Goal: Task Accomplishment & Management: Complete application form

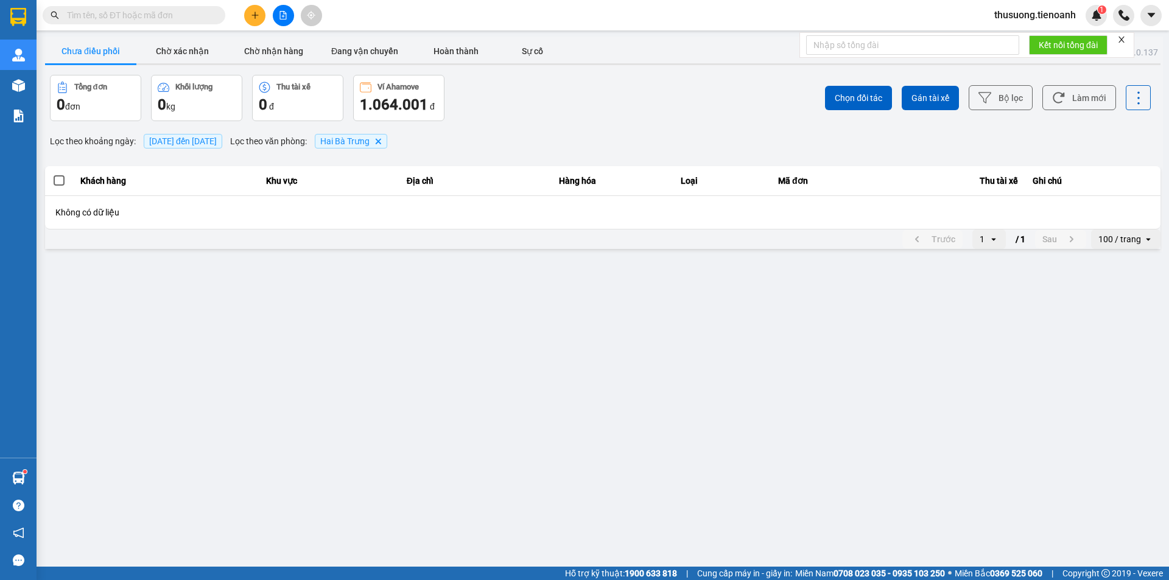
click at [112, 18] on input "text" at bounding box center [139, 15] width 144 height 13
paste input "BD1310250011"
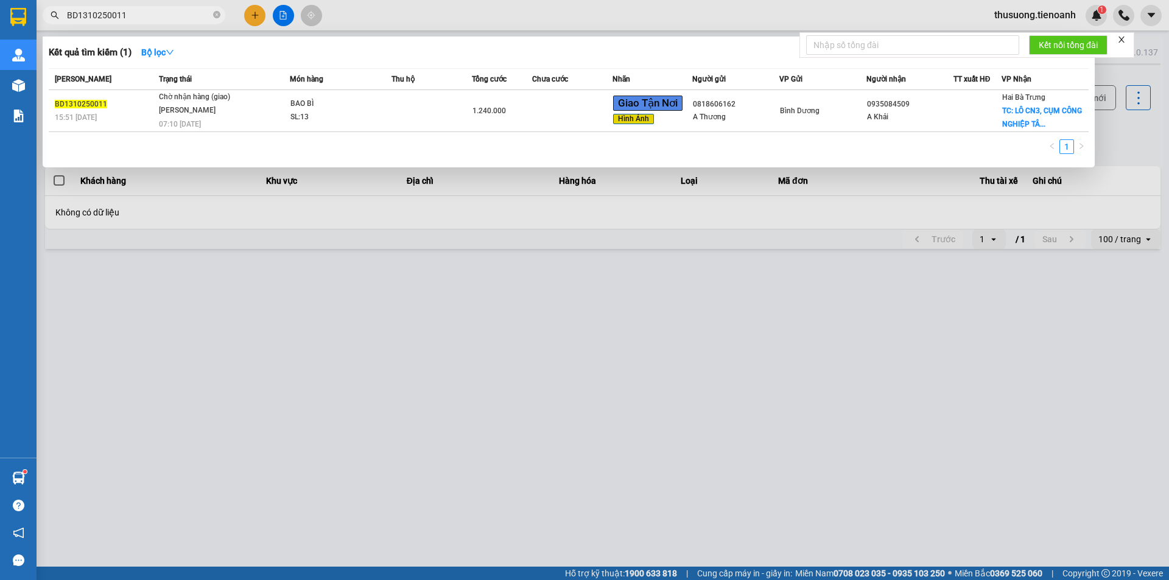
click at [138, 16] on input "BD1310250011" at bounding box center [139, 15] width 144 height 13
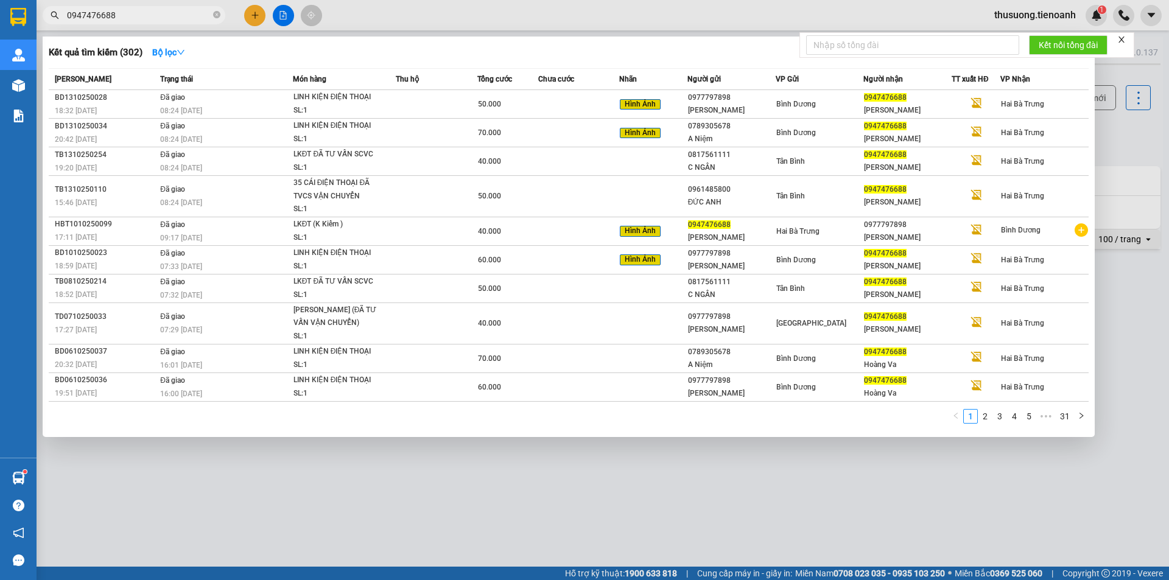
click at [171, 14] on input "0947476688" at bounding box center [139, 15] width 144 height 13
paste input "797772939"
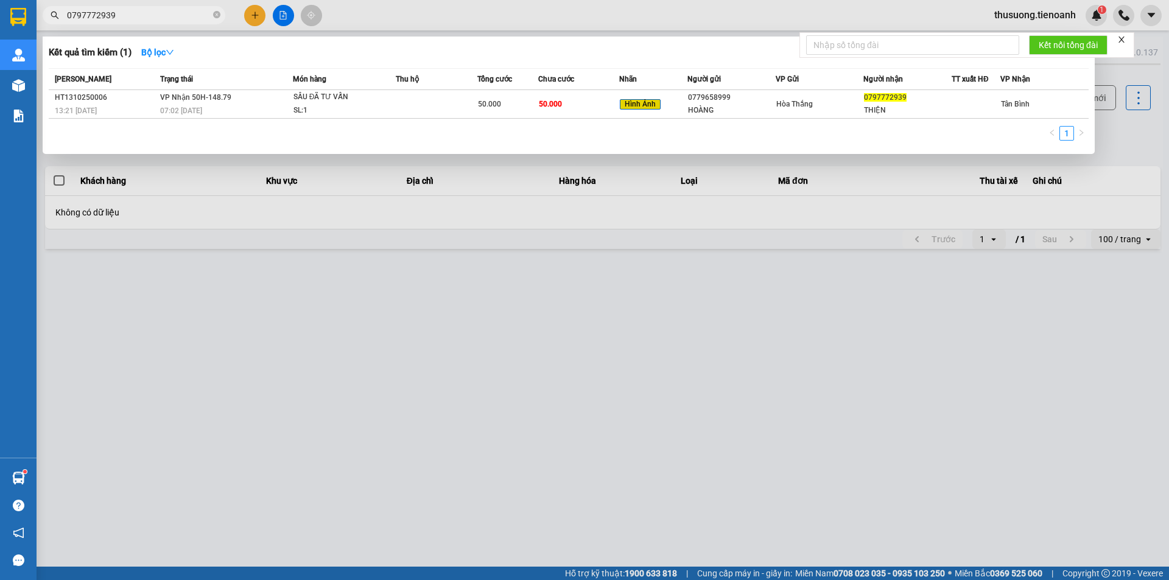
click at [160, 9] on input "0797772939" at bounding box center [139, 15] width 144 height 13
paste input "837339567"
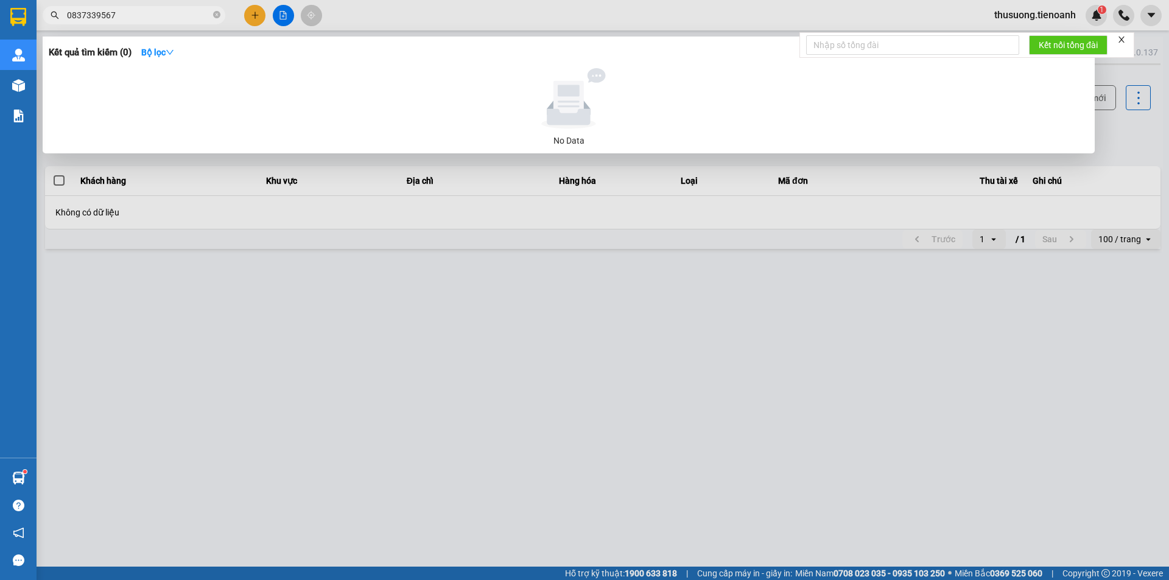
click at [175, 8] on span "0837339567" at bounding box center [134, 15] width 183 height 18
click at [172, 17] on input "0837339567" at bounding box center [139, 15] width 144 height 13
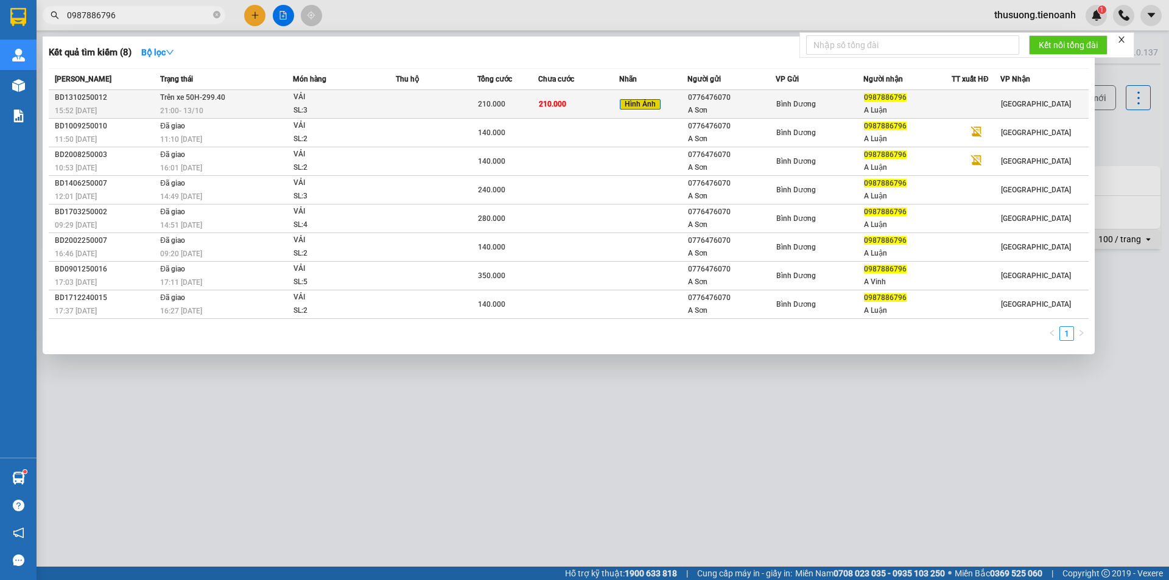
click at [235, 110] on div "21:00 [DATE]" at bounding box center [226, 110] width 132 height 13
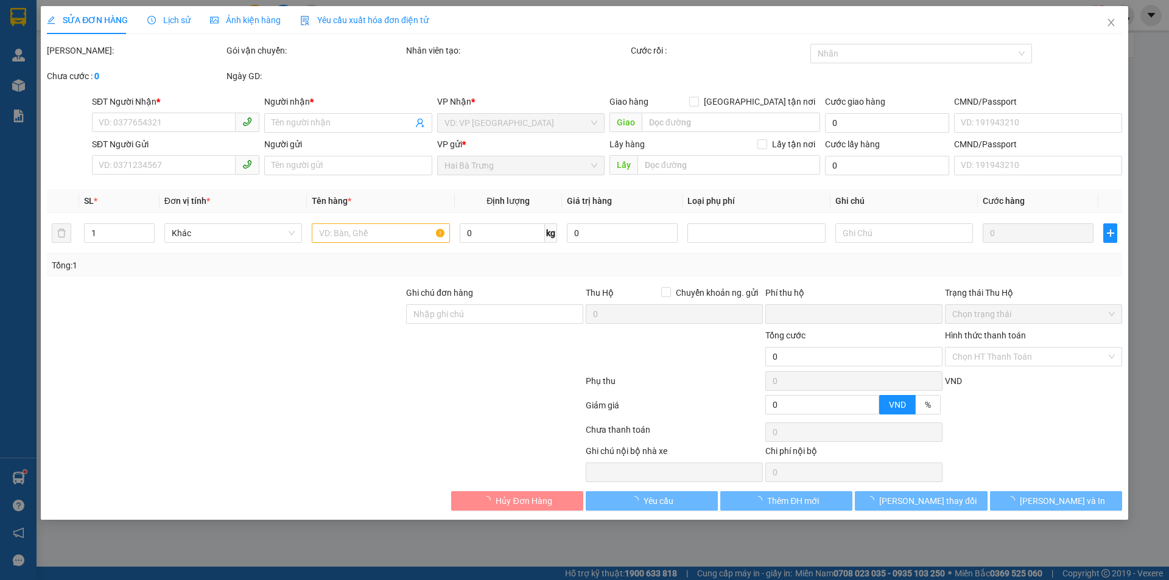
click at [170, 20] on span "Lịch sử" at bounding box center [168, 20] width 43 height 10
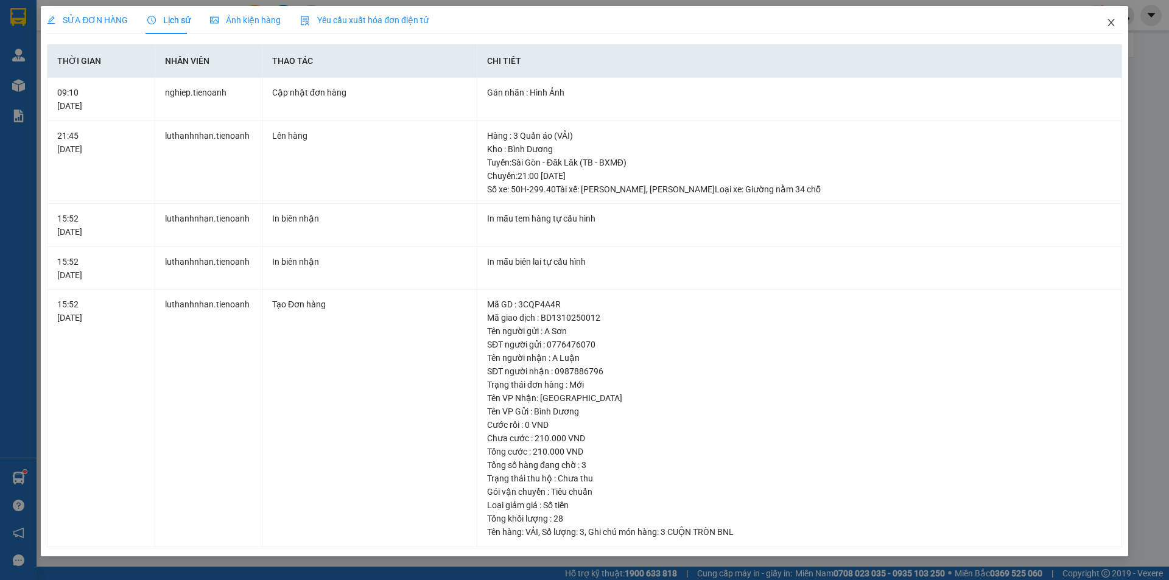
click at [1114, 24] on icon "close" at bounding box center [1111, 23] width 10 height 10
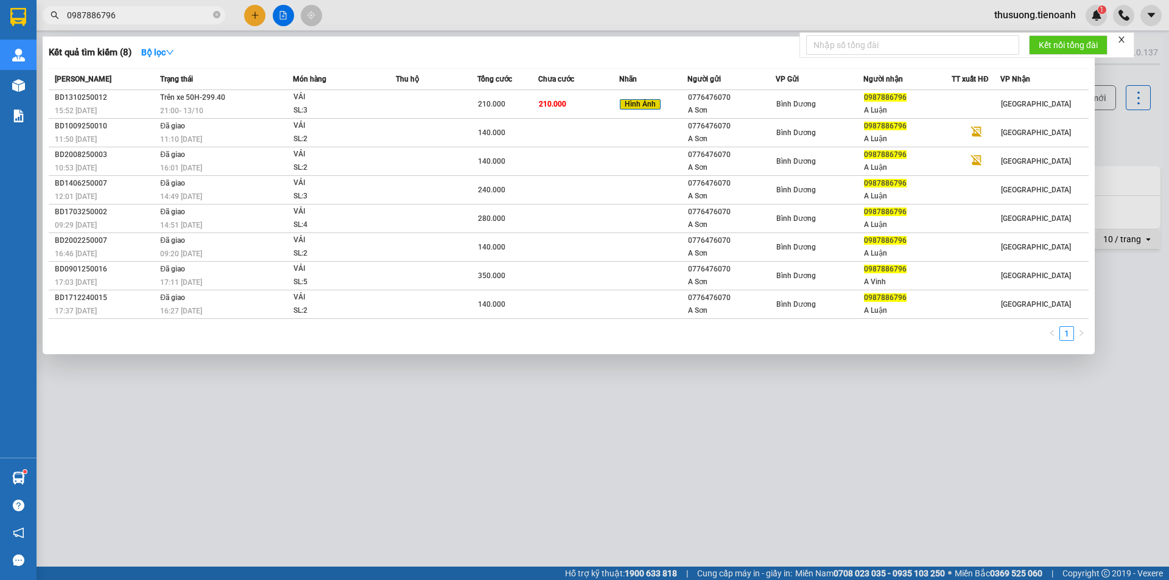
click at [175, 21] on input "0987886796" at bounding box center [139, 15] width 144 height 13
paste input "42126873"
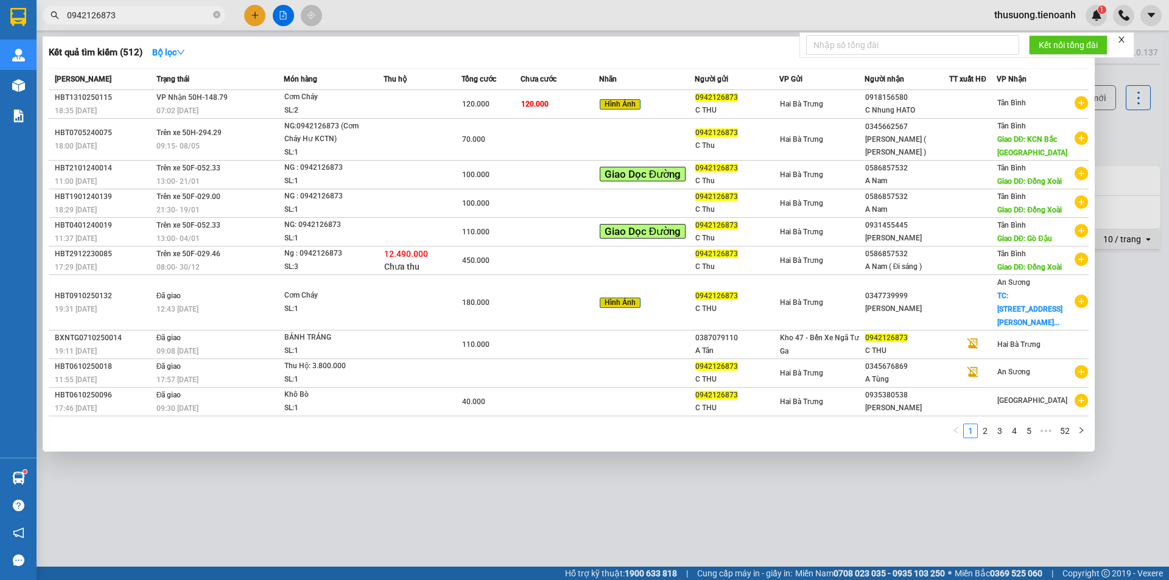
click at [164, 15] on input "0942126873" at bounding box center [139, 15] width 144 height 13
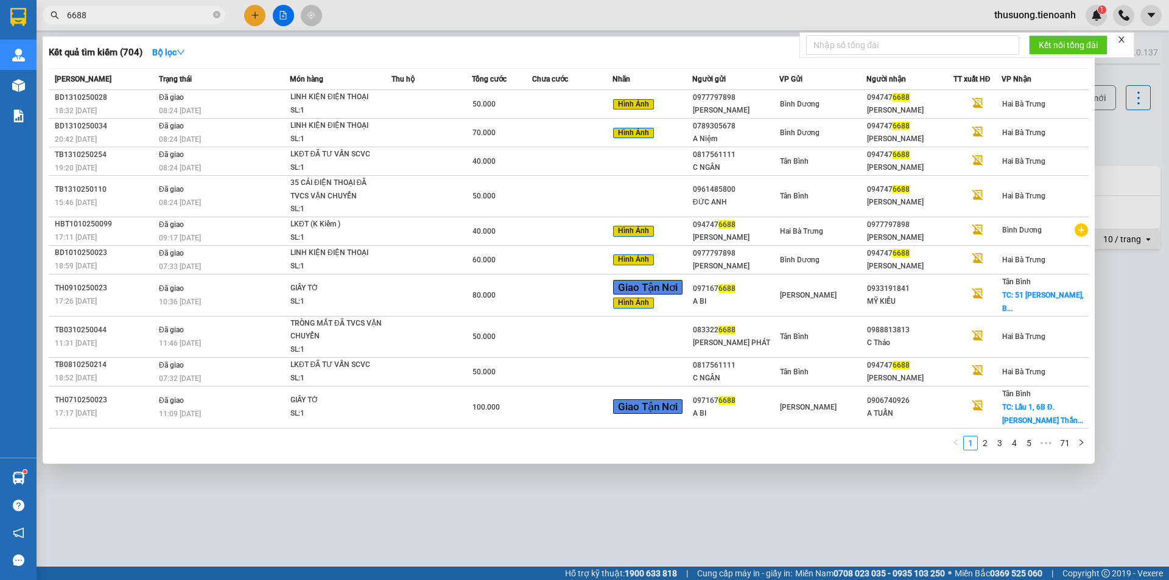
click at [141, 15] on input "6688" at bounding box center [139, 15] width 144 height 13
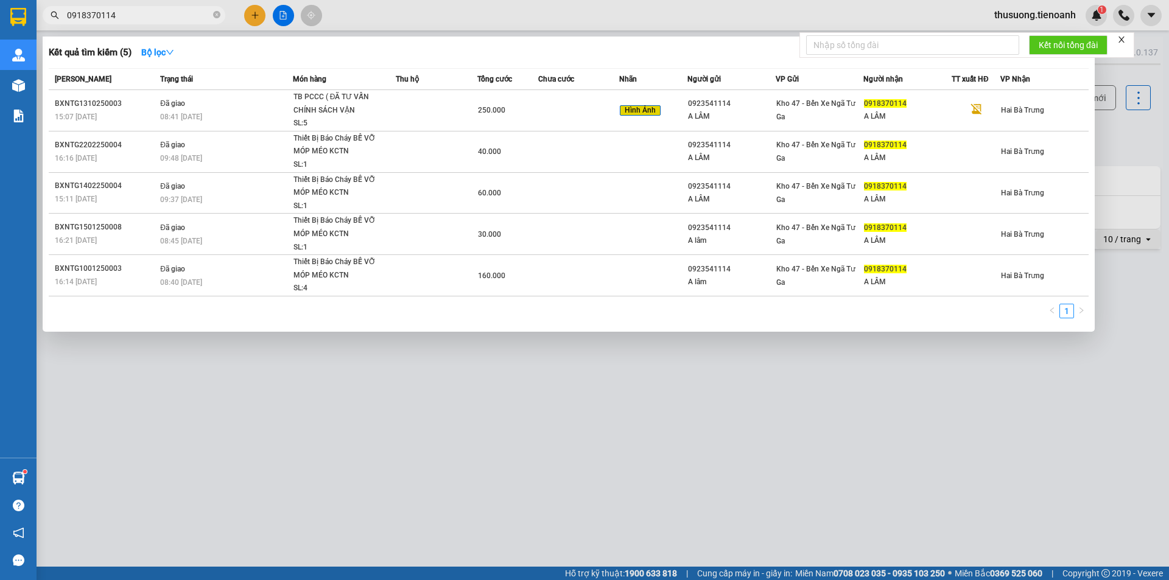
click at [188, 25] on div at bounding box center [584, 290] width 1169 height 580
click at [188, 15] on input "0918370114" at bounding box center [139, 15] width 144 height 13
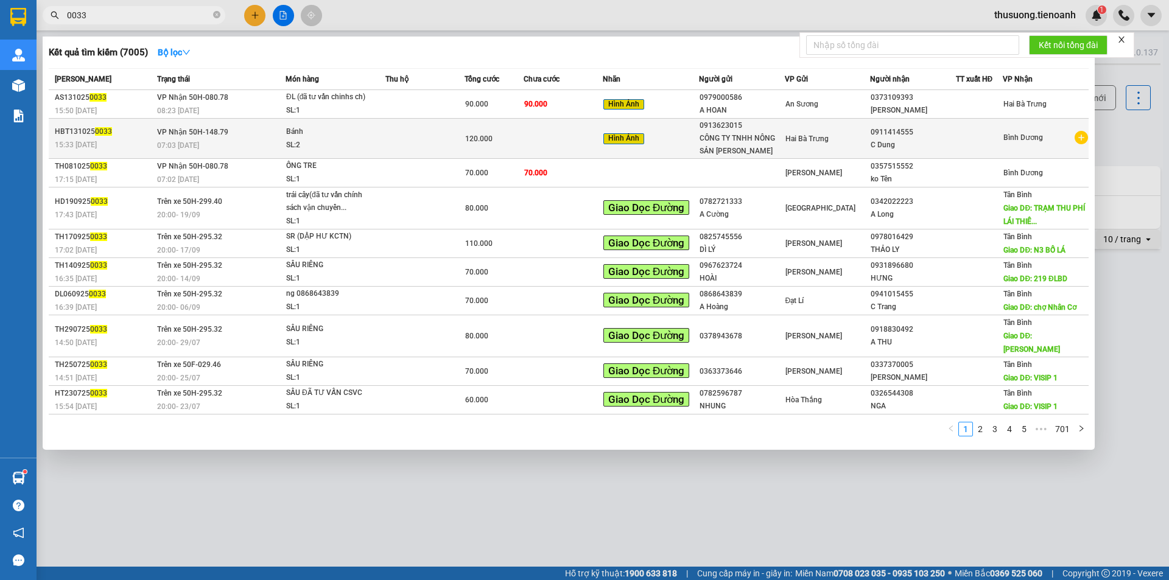
type input "0033"
click at [238, 142] on div "07:03 [DATE]" at bounding box center [221, 145] width 128 height 13
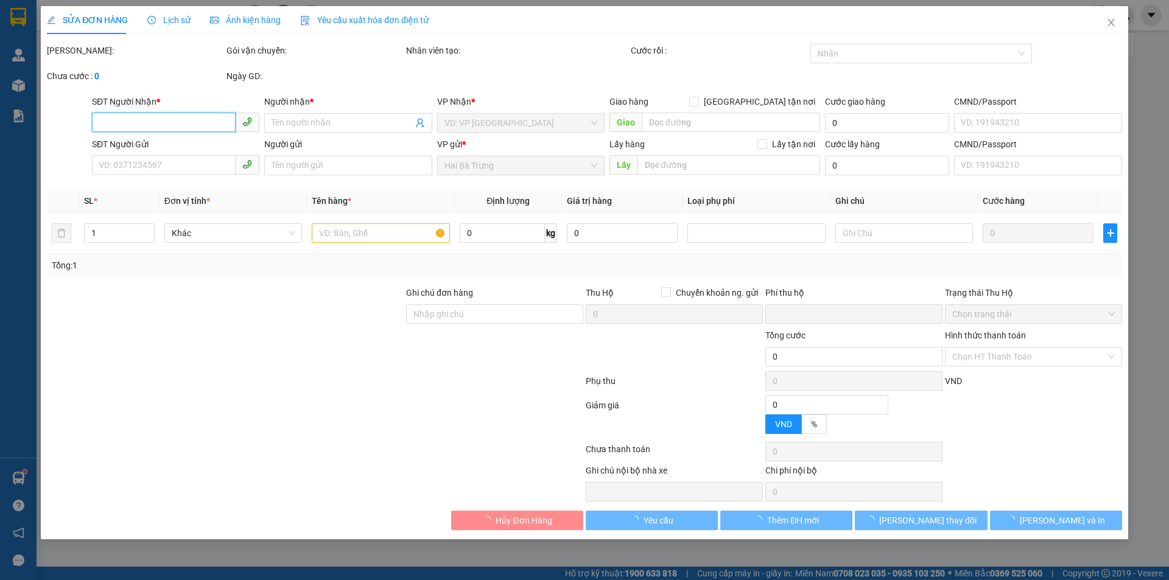
type input "0911414555"
type input "C Dung"
type input "0913623015"
type input "CÔNG TY TNHH NÔNG SẢN [PERSON_NAME]"
type input "0"
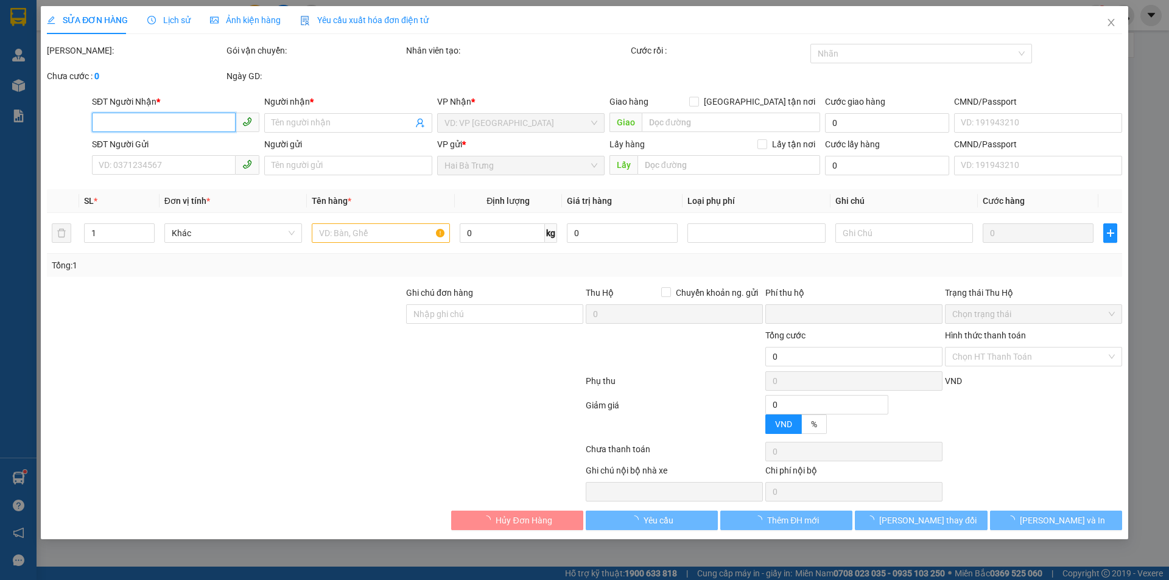
type input "120.000"
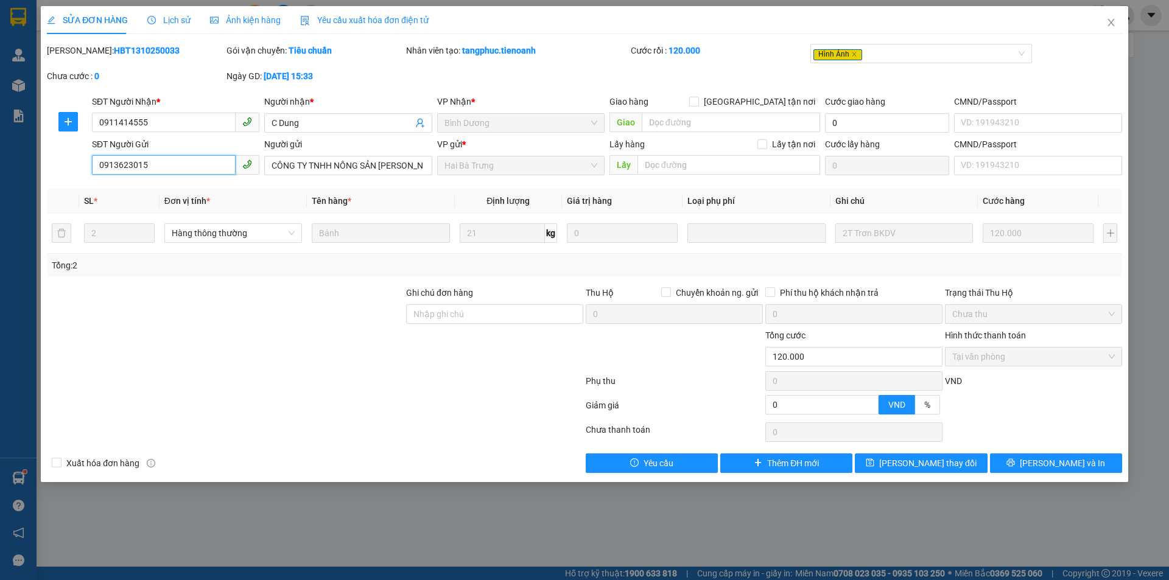
drag, startPoint x: 163, startPoint y: 167, endPoint x: 87, endPoint y: 173, distance: 75.7
click at [87, 173] on div "SĐT Người Gửi 0913623015 0913623015 Người gửi CÔNG TY TNHH NÔNG SẢN [PERSON_NAM…" at bounding box center [584, 159] width 1077 height 43
click at [304, 164] on input "CÔNG TY TNHH NÔNG SẢN [PERSON_NAME]" at bounding box center [347, 165] width 167 height 19
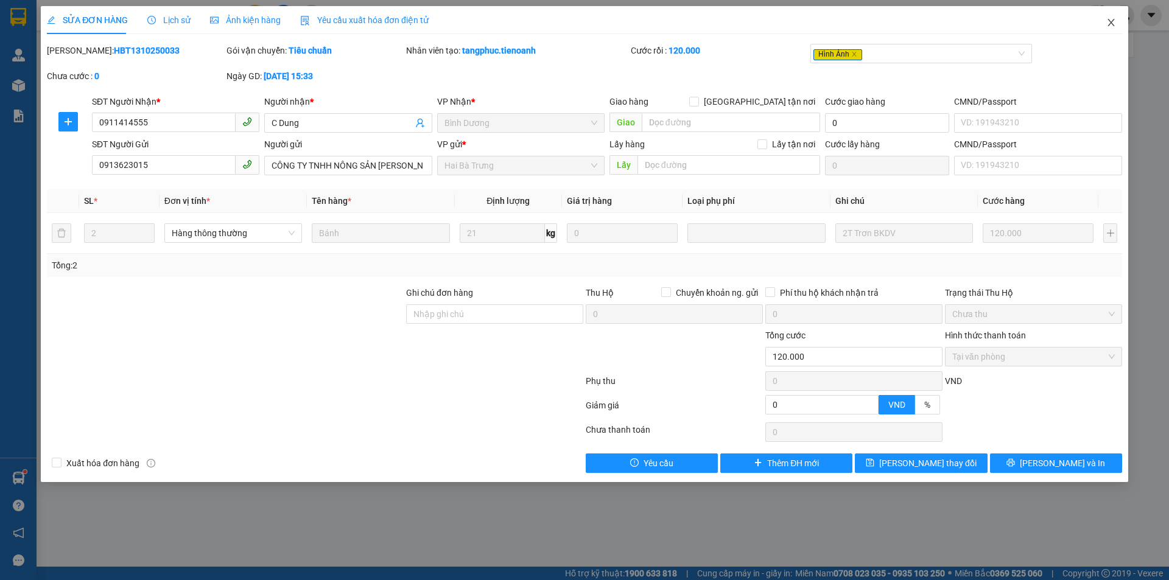
click at [1111, 22] on icon "close" at bounding box center [1111, 23] width 10 height 10
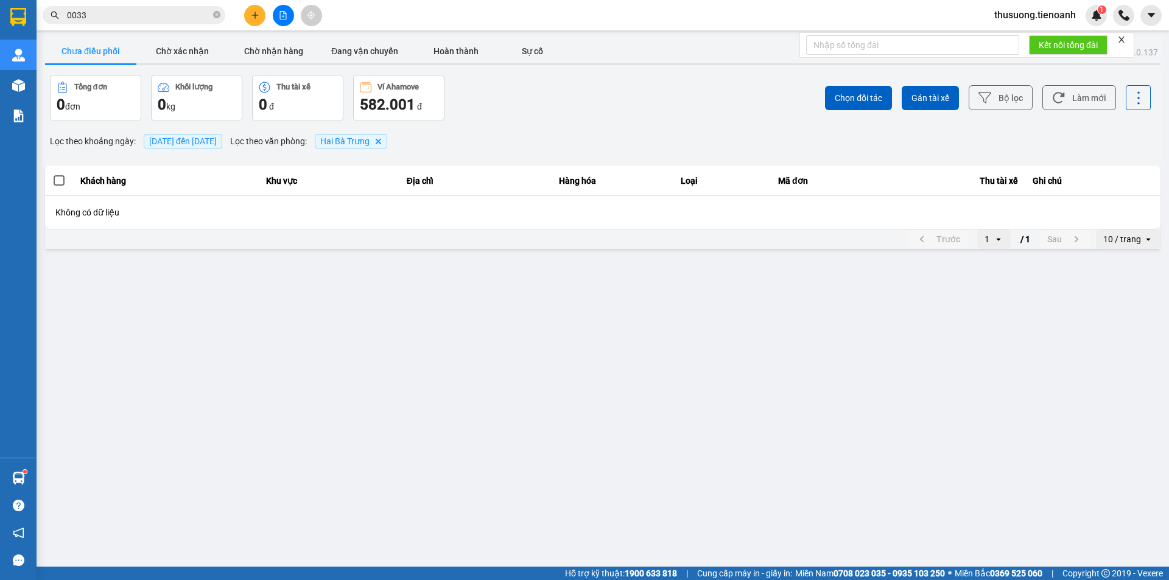
click at [164, 12] on input "0033" at bounding box center [139, 15] width 144 height 13
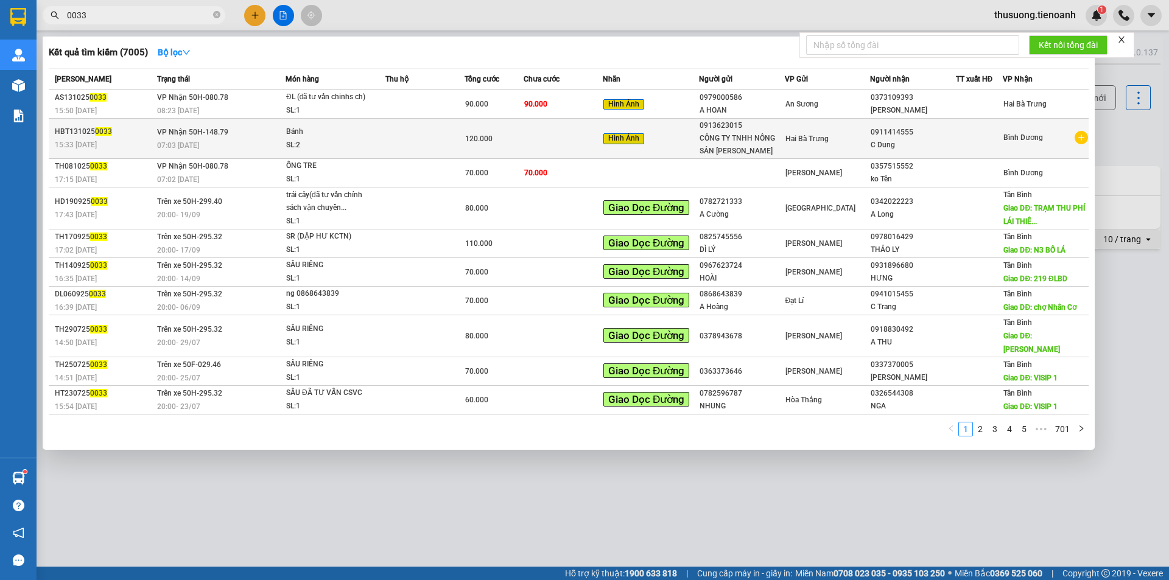
click at [235, 141] on div "07:03 [DATE]" at bounding box center [221, 145] width 128 height 13
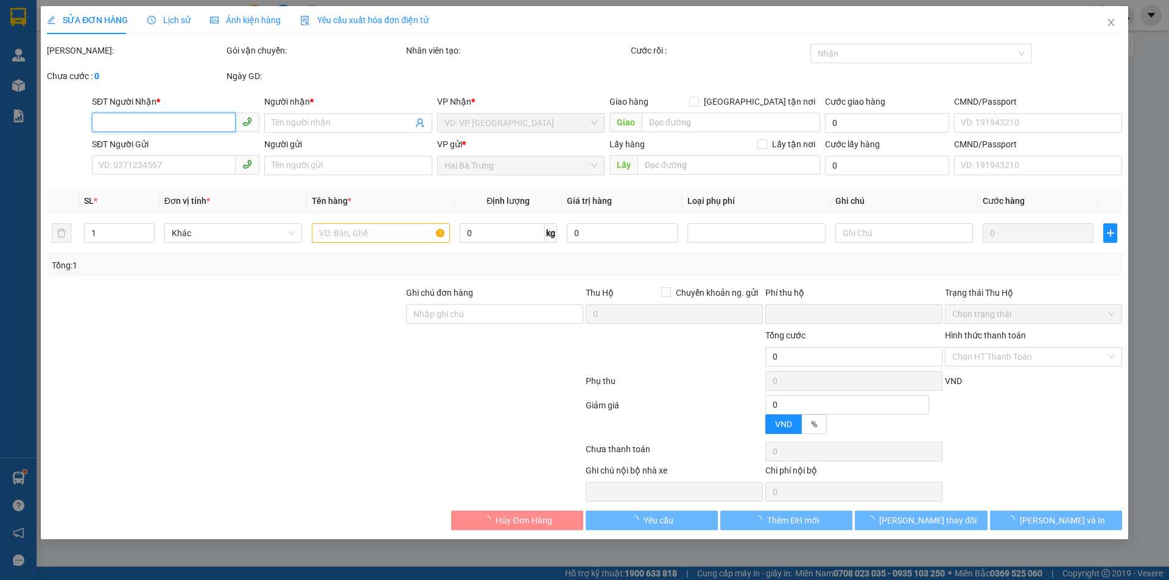
type input "0911414555"
type input "C Dung"
type input "0913623015"
type input "CÔNG TY TNHH NÔNG SẢN [PERSON_NAME]"
type input "0"
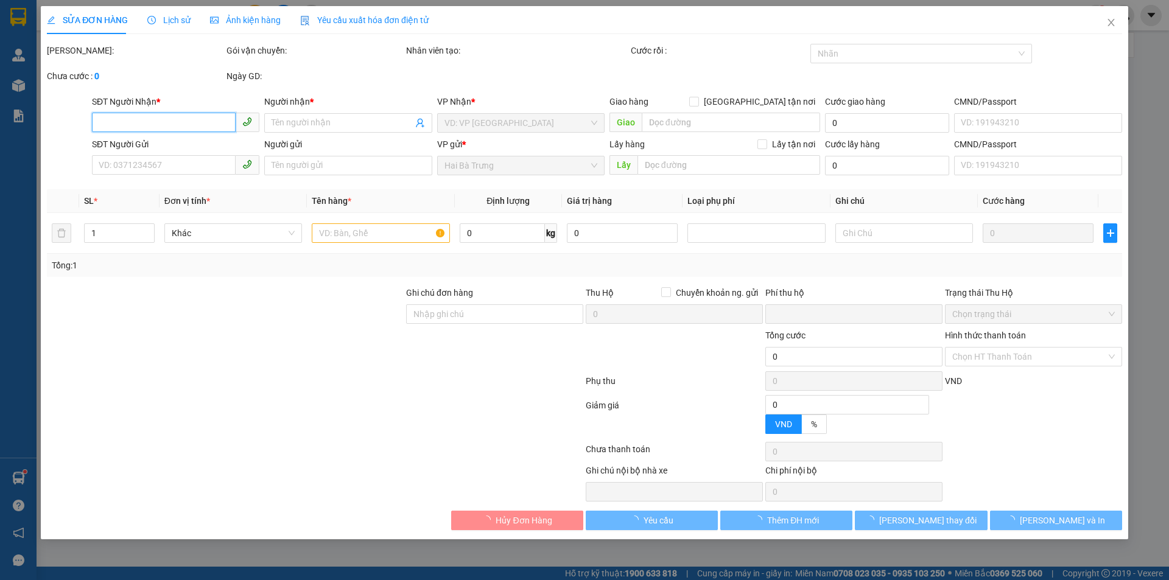
type input "120.000"
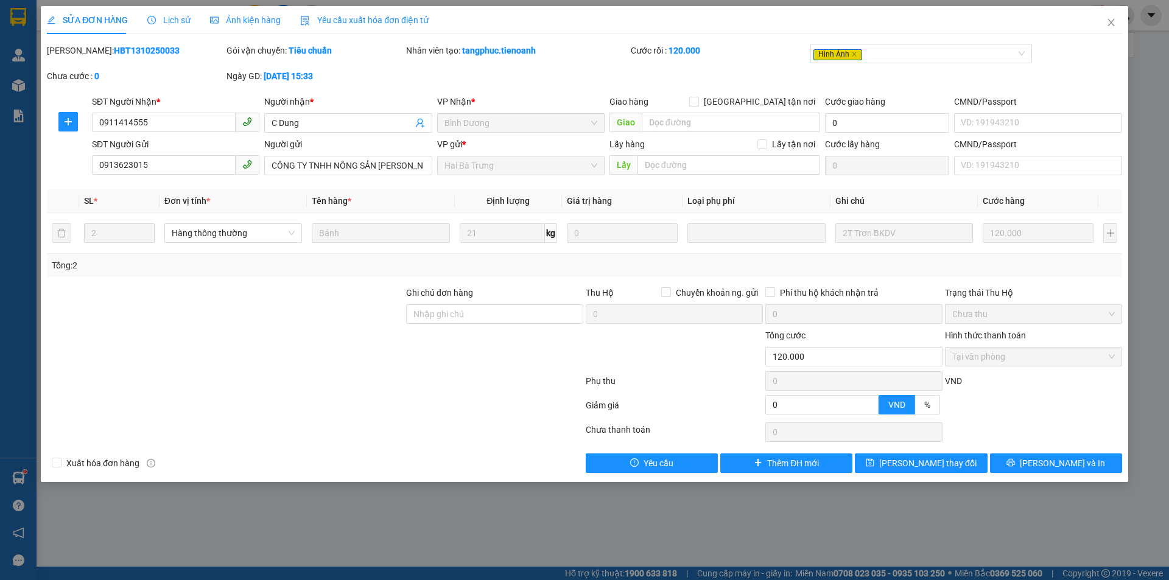
drag, startPoint x: 77, startPoint y: 49, endPoint x: 150, endPoint y: 52, distance: 72.5
click at [150, 52] on div "Mã ĐH: HBT1310250033" at bounding box center [135, 50] width 177 height 13
copy b "HBT1310250033"
click at [1109, 24] on icon "close" at bounding box center [1111, 23] width 10 height 10
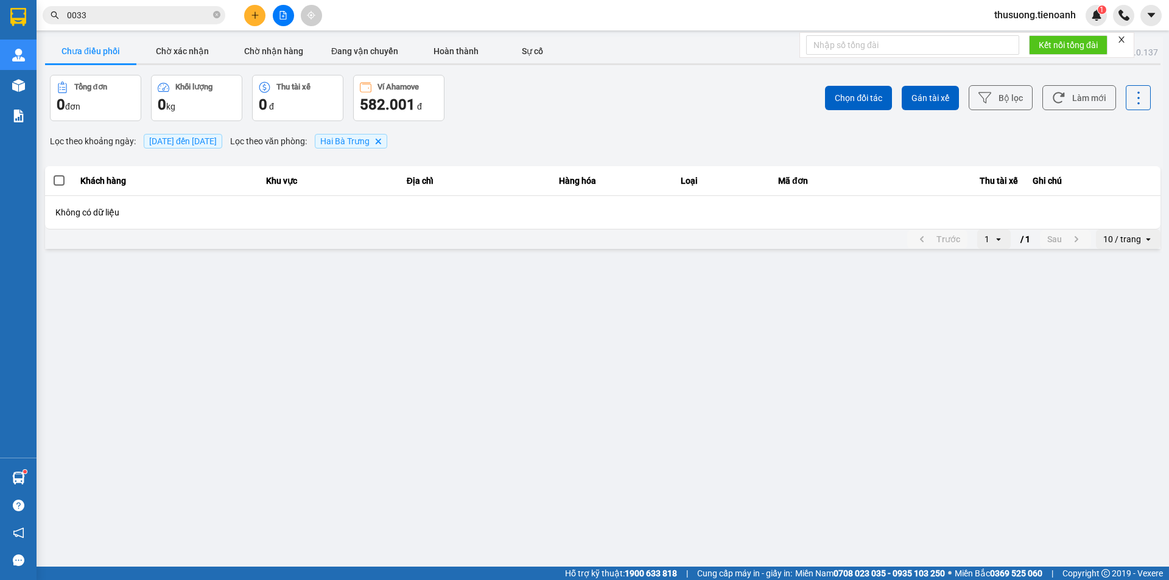
click at [179, 13] on input "0033" at bounding box center [139, 15] width 144 height 13
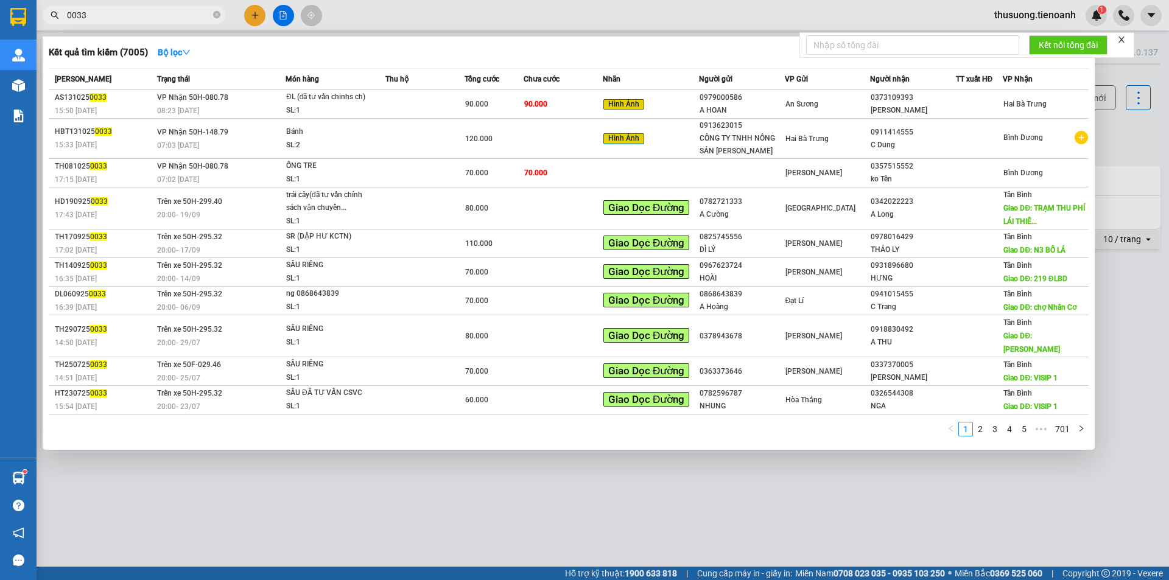
click at [140, 18] on input "0033" at bounding box center [139, 15] width 144 height 13
click at [164, 11] on input "0033" at bounding box center [139, 15] width 144 height 13
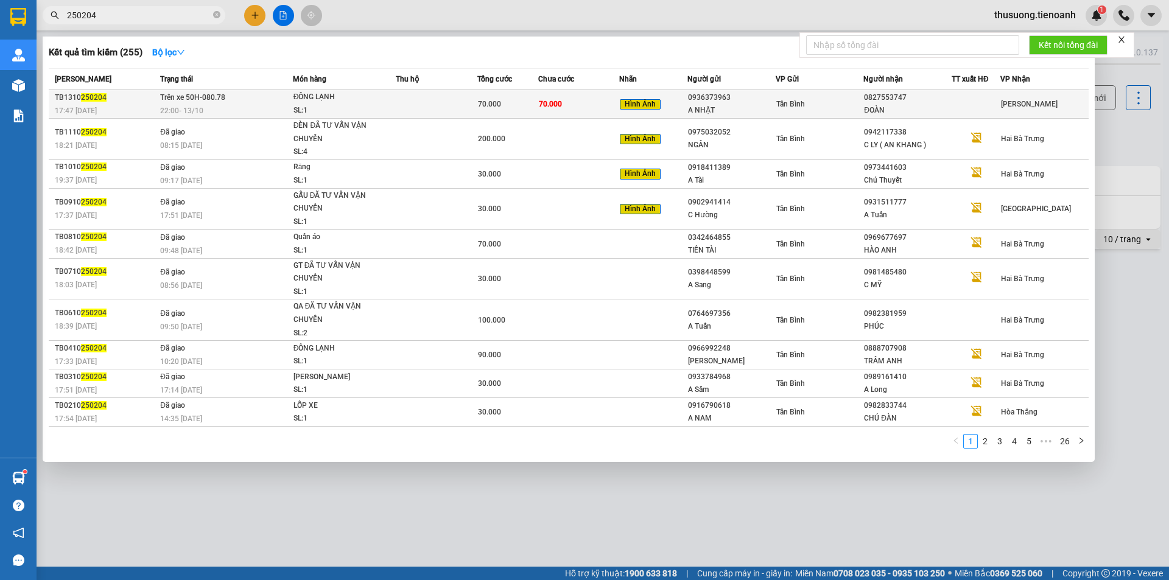
type input "250204"
click at [142, 107] on div "17:47 [DATE]" at bounding box center [106, 110] width 102 height 13
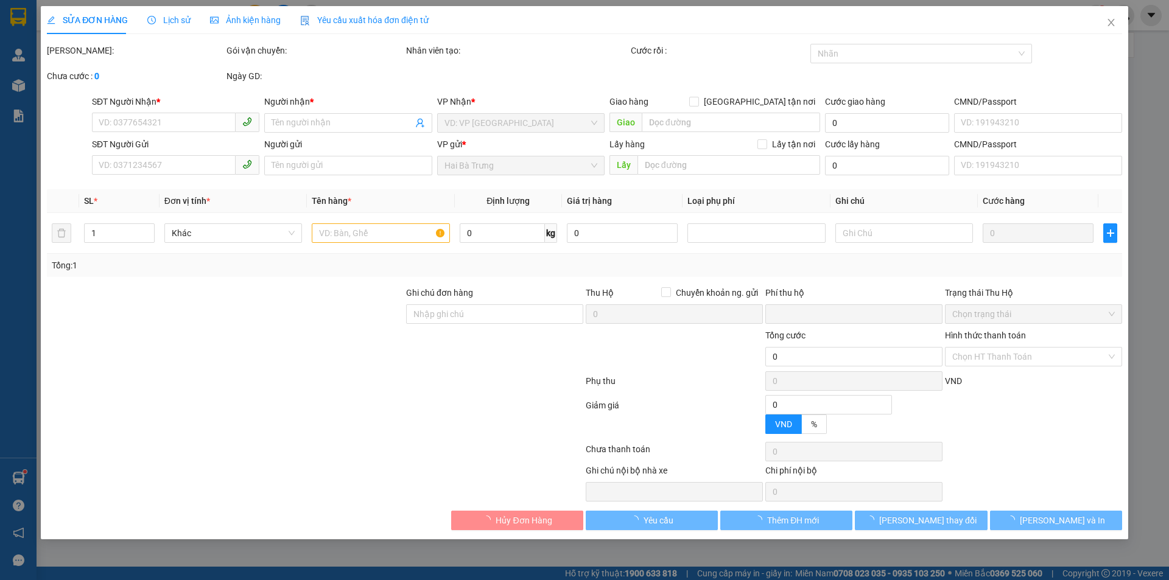
click at [175, 18] on span "Lịch sử" at bounding box center [168, 20] width 43 height 10
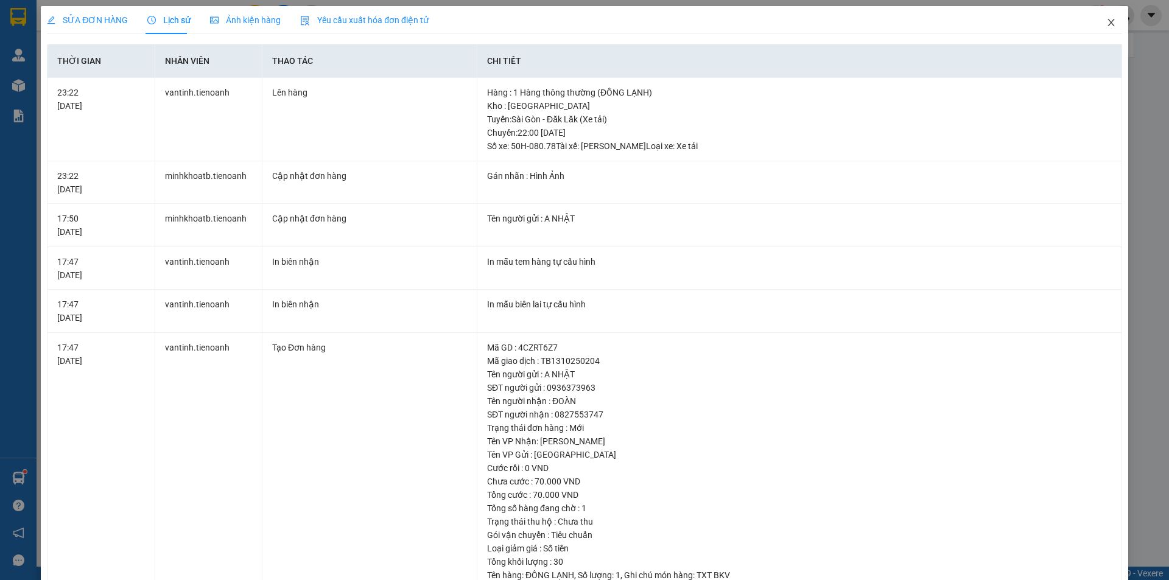
click at [1106, 25] on icon "close" at bounding box center [1111, 23] width 10 height 10
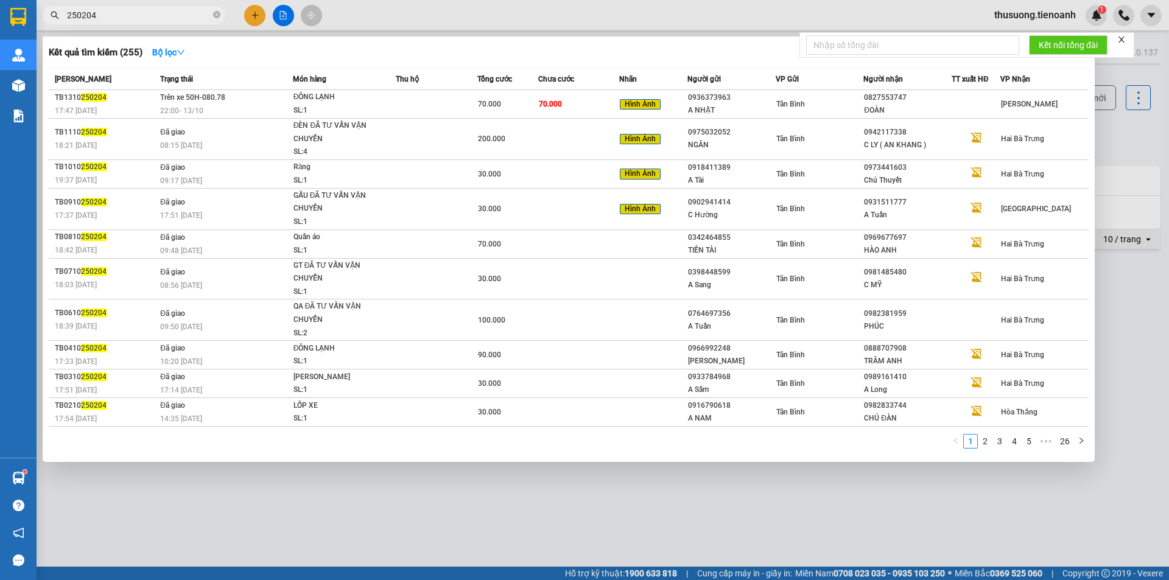
click at [172, 11] on input "250204" at bounding box center [139, 15] width 144 height 13
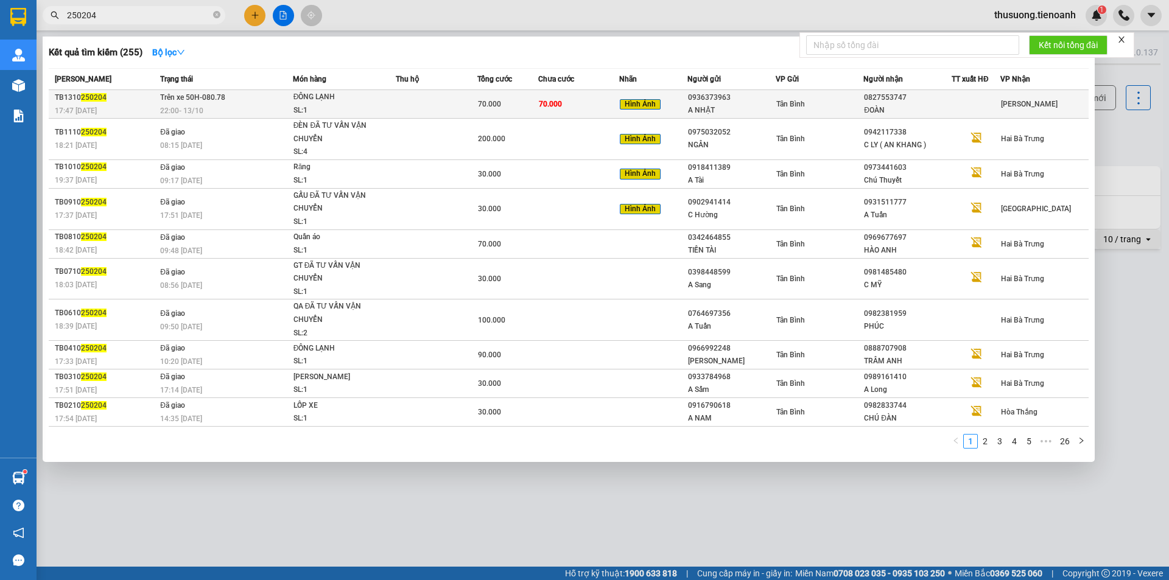
click at [269, 103] on td "Trên xe 50H-080.78 22:00 [DATE]" at bounding box center [225, 104] width 136 height 29
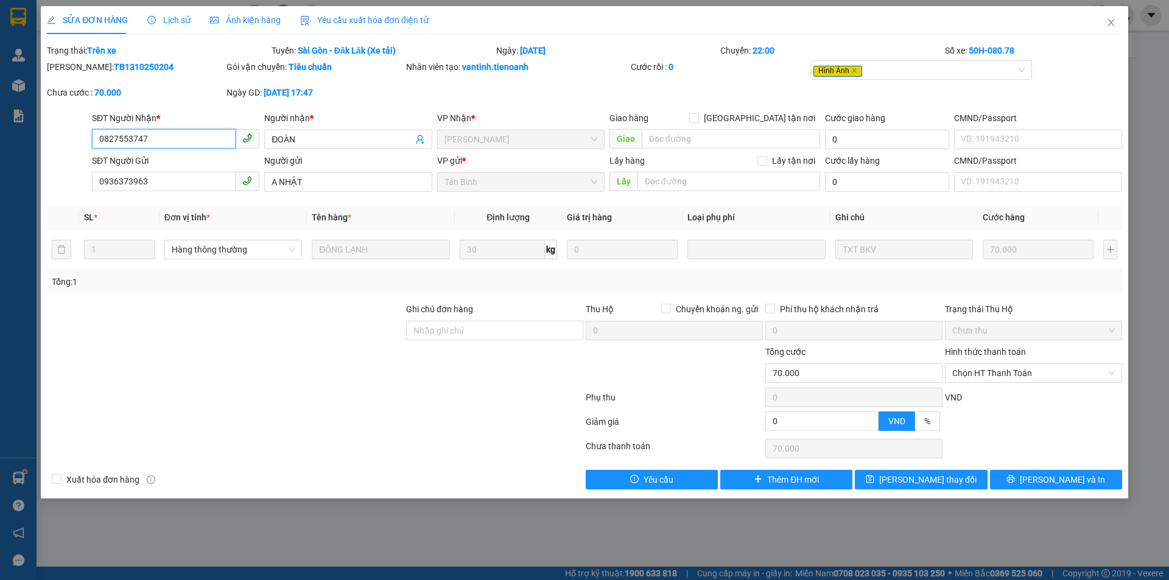
type input "0827553747"
type input "ĐOÀN"
type input "0936373963"
type input "A NHẬT"
type input "0"
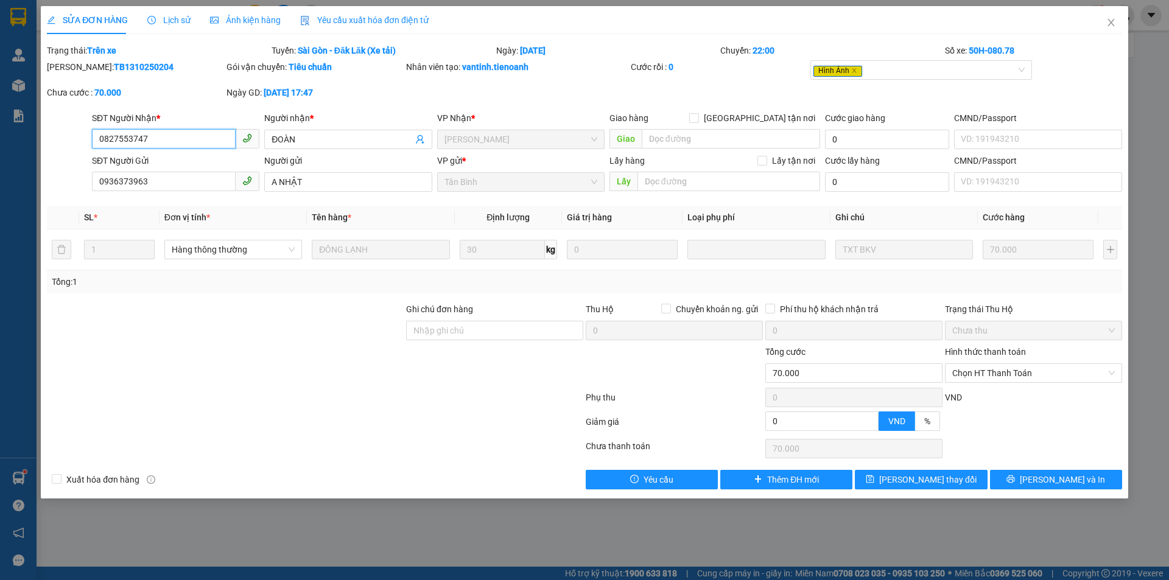
type input "70.000"
click at [173, 19] on span "Lịch sử" at bounding box center [168, 20] width 43 height 10
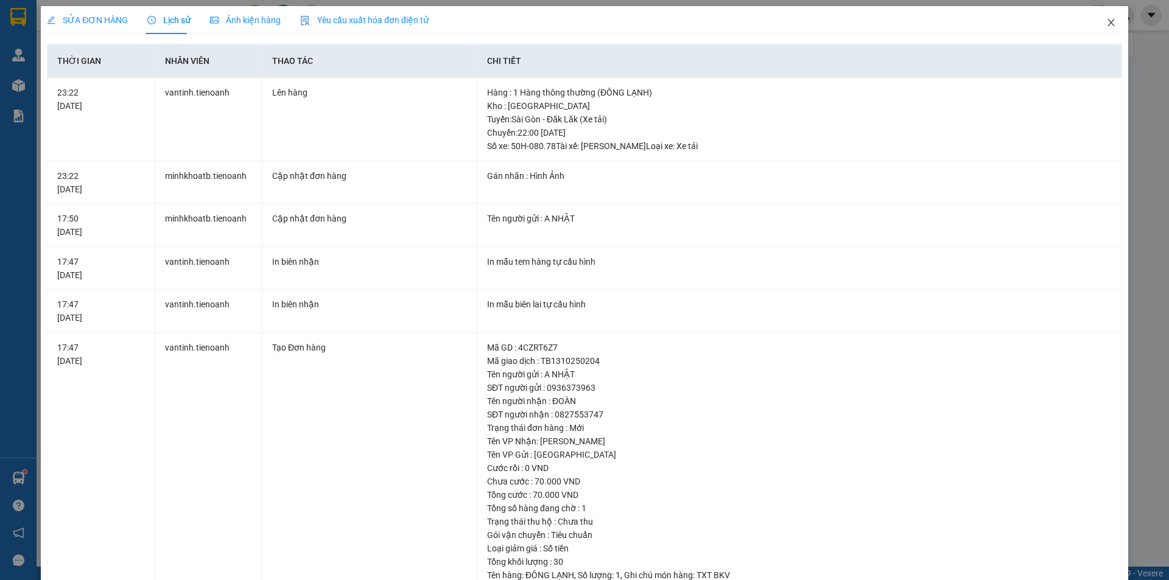
click at [1107, 21] on icon "close" at bounding box center [1110, 22] width 7 height 7
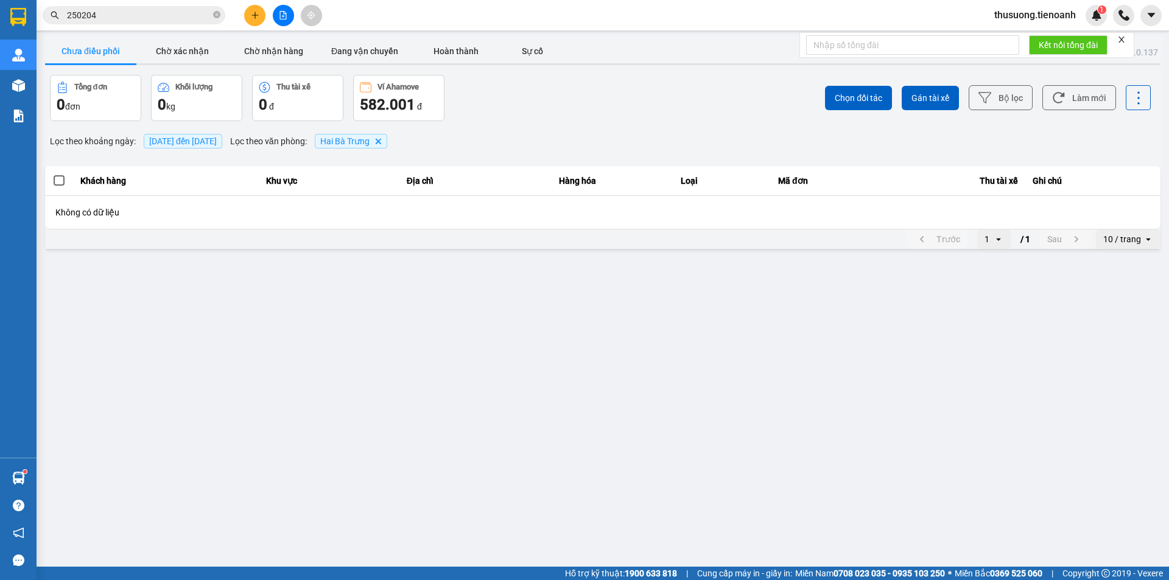
click at [161, 16] on input "250204" at bounding box center [139, 15] width 144 height 13
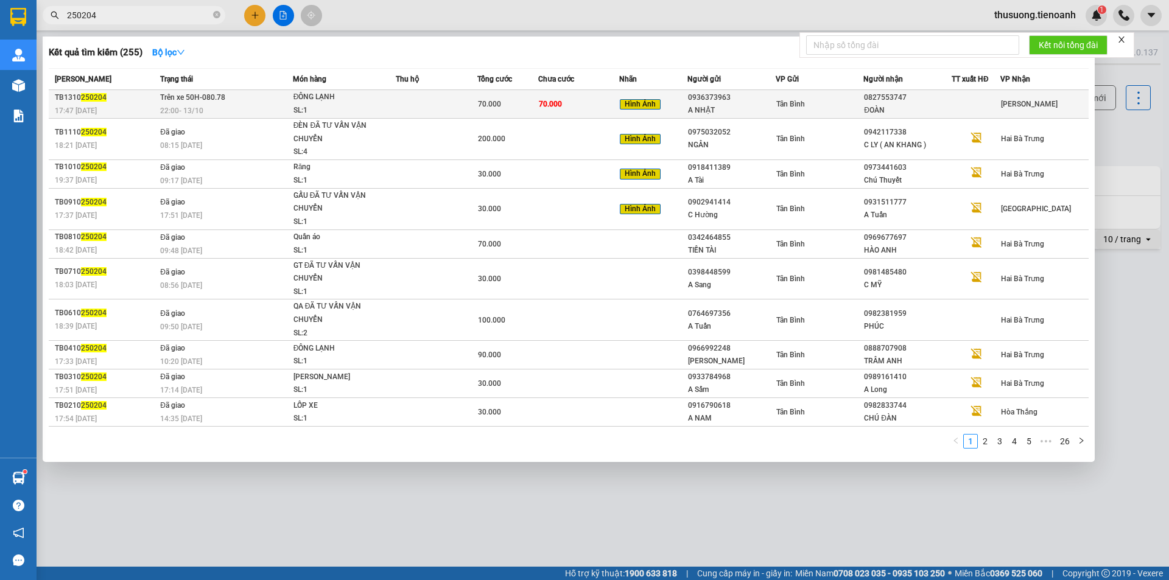
click at [379, 100] on div "ĐÔNG LẠNH" at bounding box center [338, 97] width 91 height 13
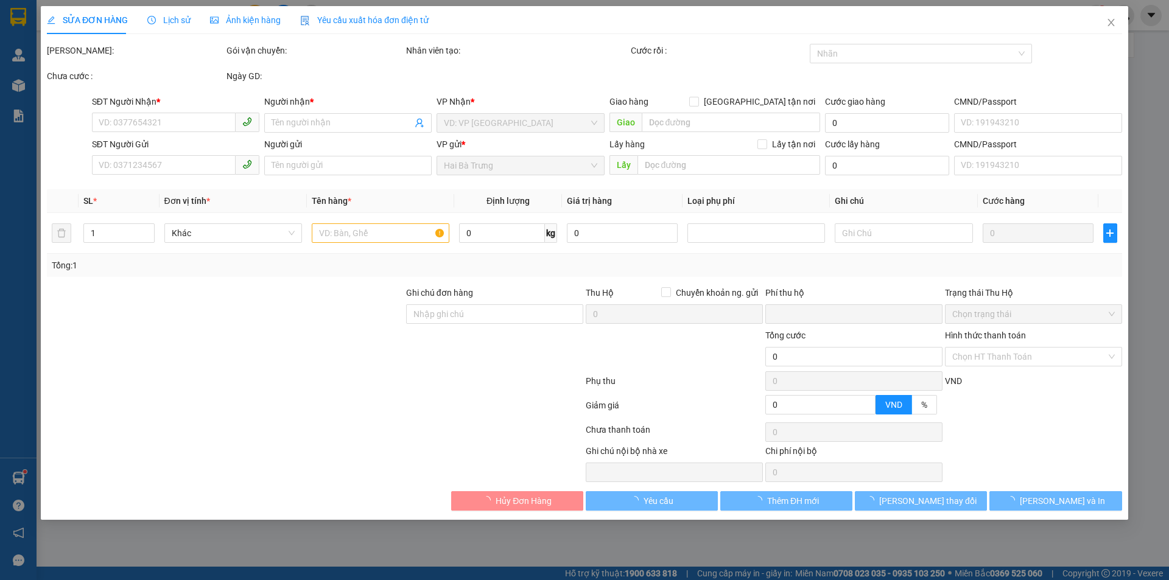
type input "0827553747"
type input "ĐOÀN"
type input "0936373963"
type input "A NHẬT"
type input "0"
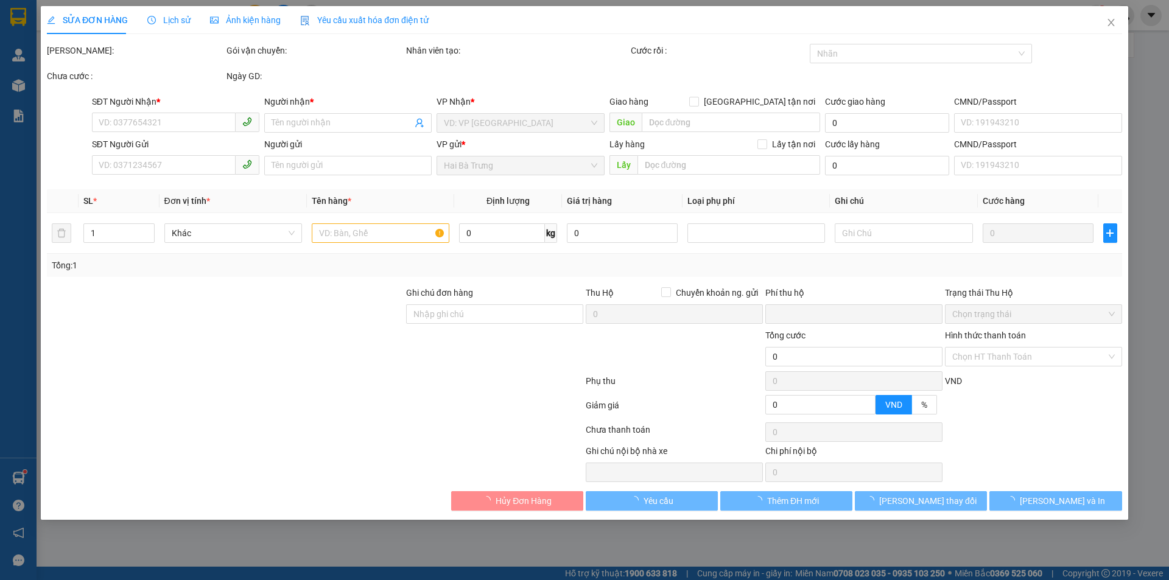
type input "70.000"
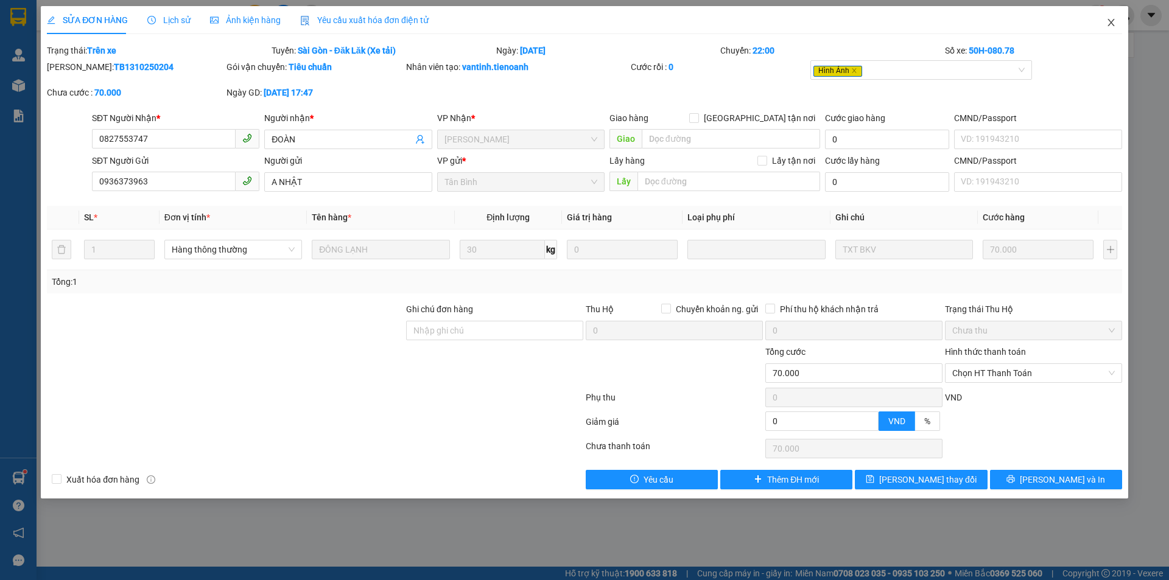
click at [1110, 24] on icon "close" at bounding box center [1110, 22] width 7 height 7
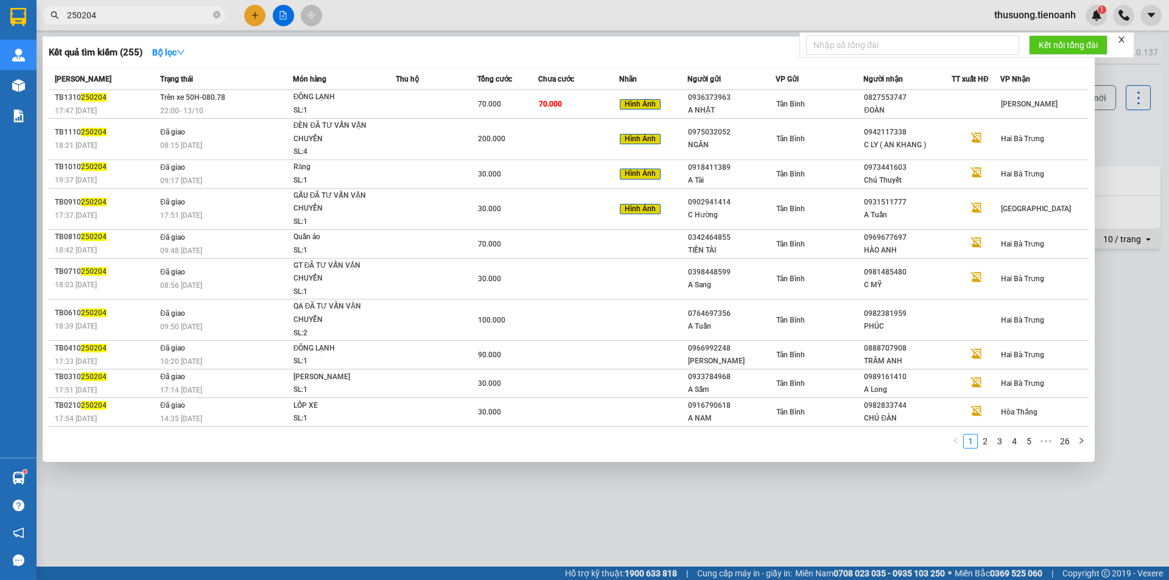
click at [163, 17] on input "250204" at bounding box center [139, 15] width 144 height 13
click at [133, 17] on input "250204" at bounding box center [139, 15] width 144 height 13
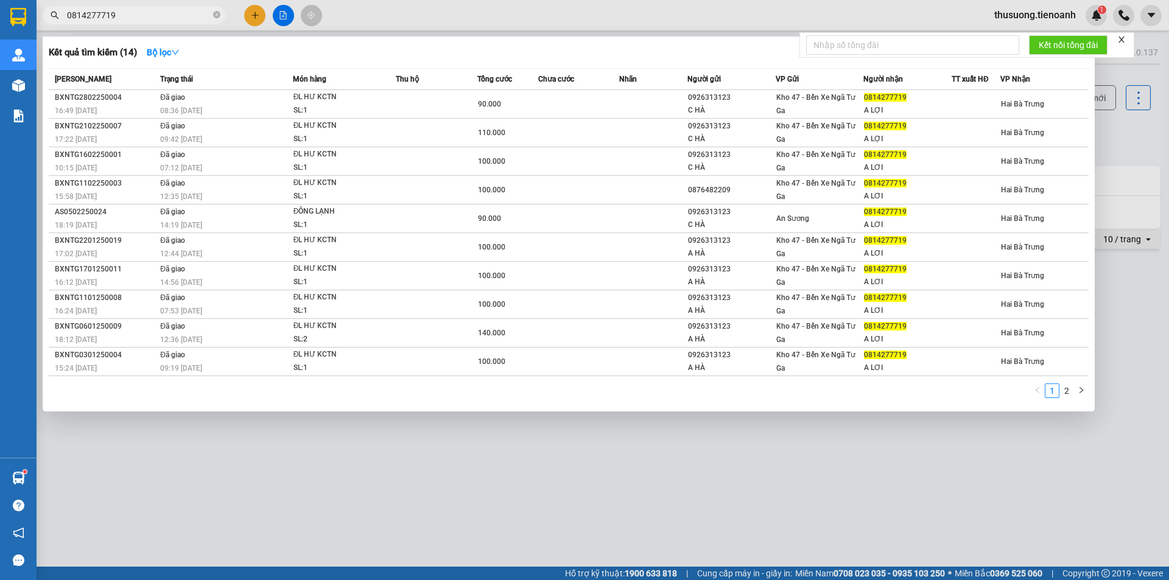
click at [129, 16] on input "0814277719" at bounding box center [139, 15] width 144 height 13
click at [127, 16] on input "0814277719" at bounding box center [139, 15] width 144 height 13
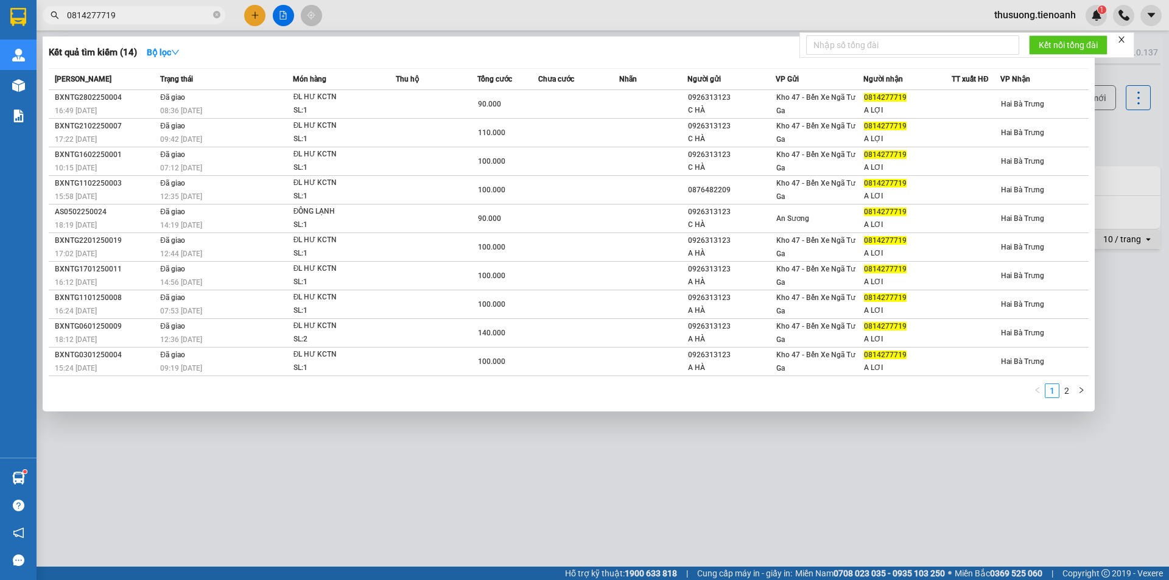
click at [127, 16] on input "0814277719" at bounding box center [139, 15] width 144 height 13
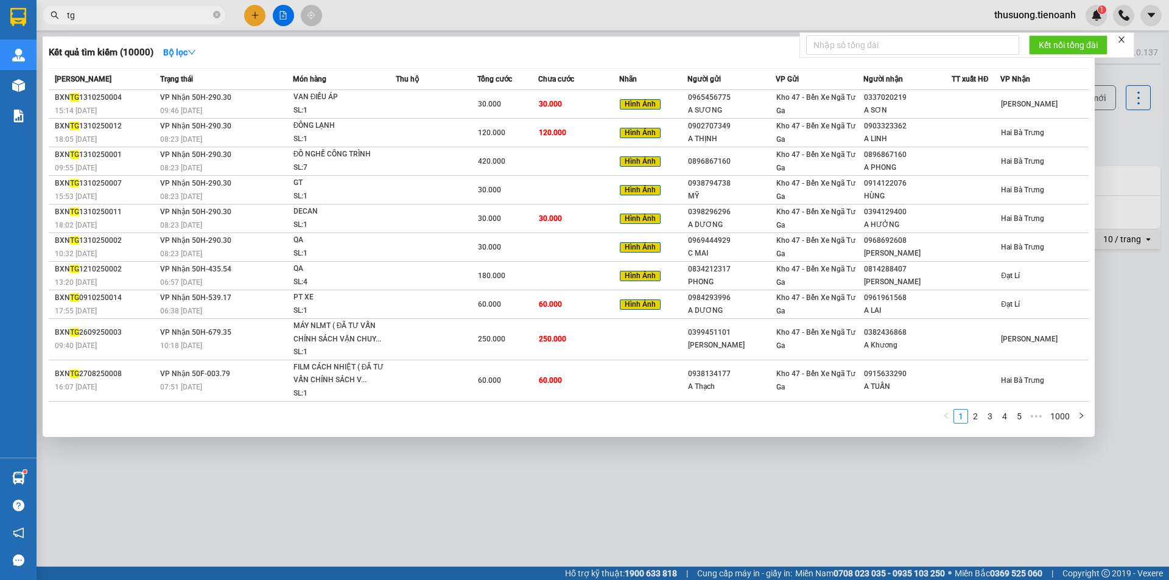
type input "t"
type input "n"
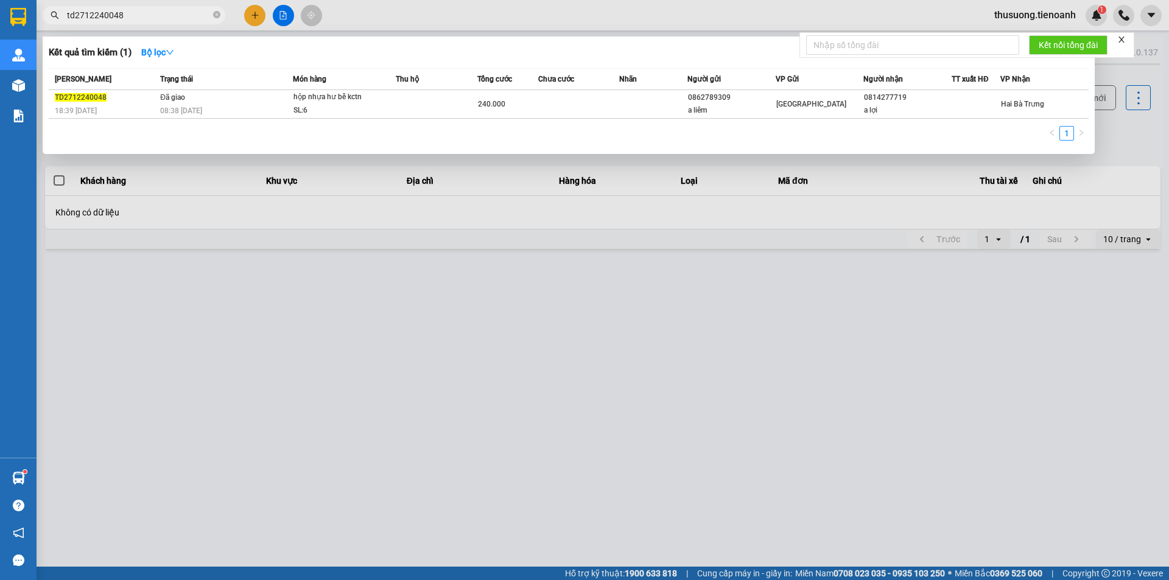
click at [192, 19] on input "td2712240048" at bounding box center [139, 15] width 144 height 13
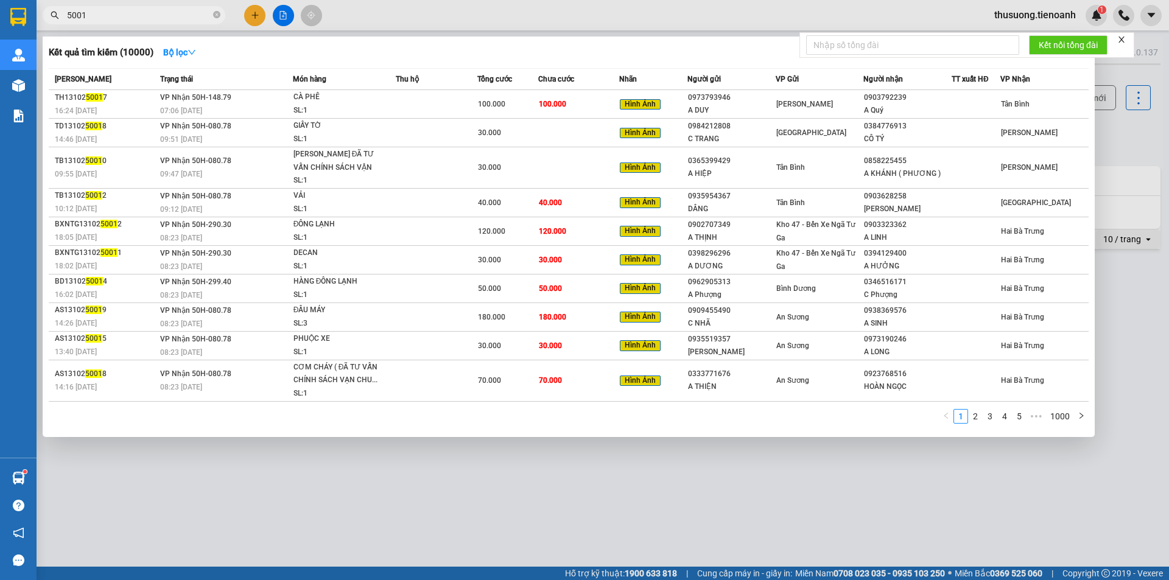
click at [116, 14] on input "5001" at bounding box center [139, 15] width 144 height 13
paste input "BD131025001"
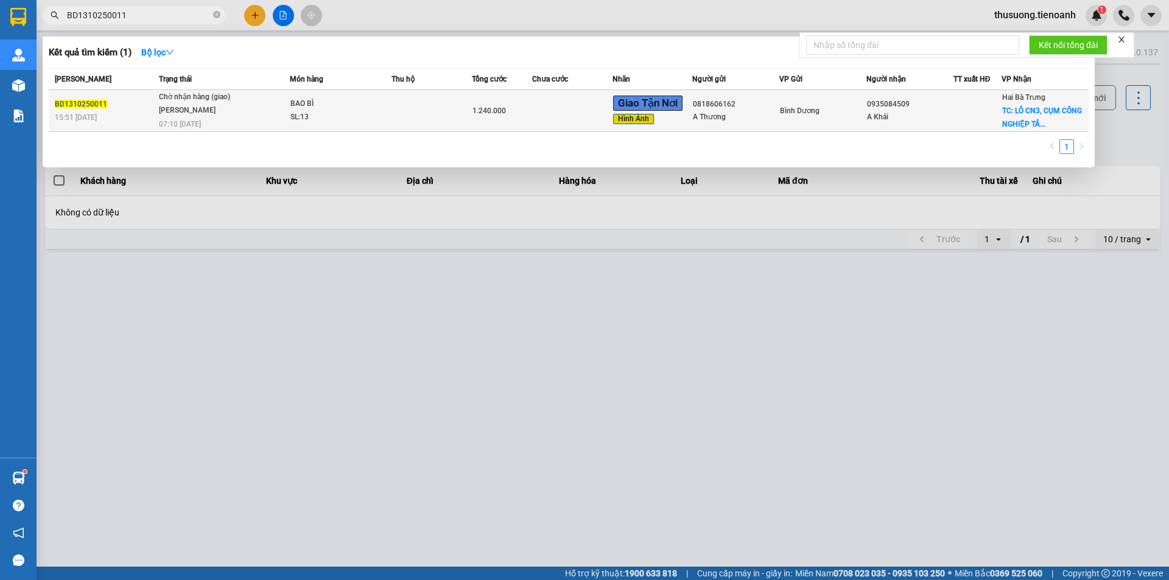
type input "BD1310250011"
click at [339, 112] on div "SL: 13" at bounding box center [335, 117] width 91 height 13
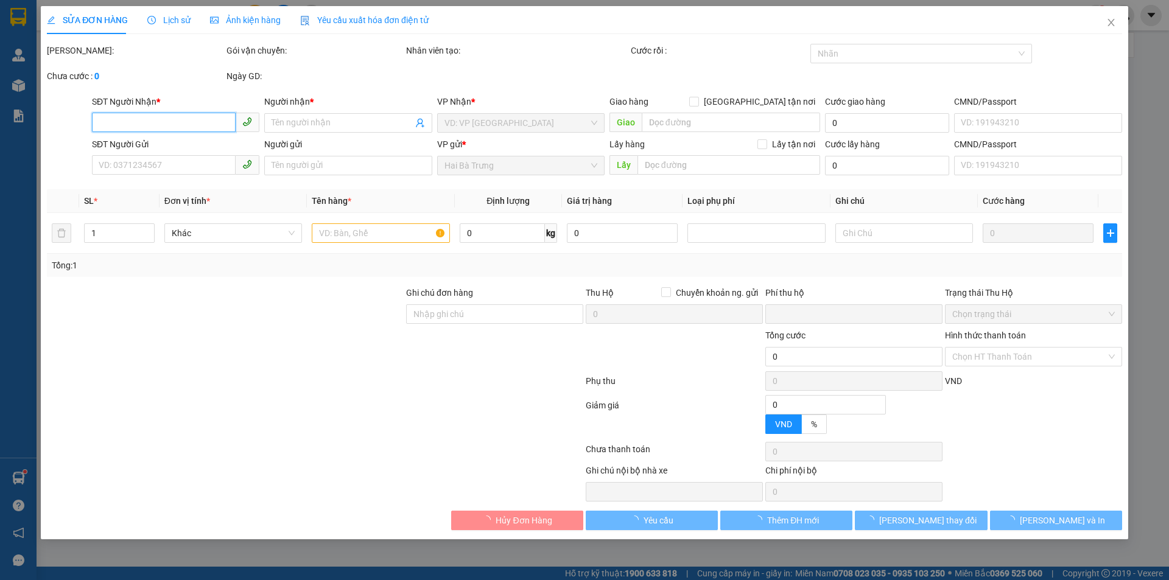
type input "0935084509"
type input "A Khải"
checkbox input "true"
type input "LÔ CN3, CỤM CÔNG NGHIỆP TÂN AN 2"
type input "0818606162"
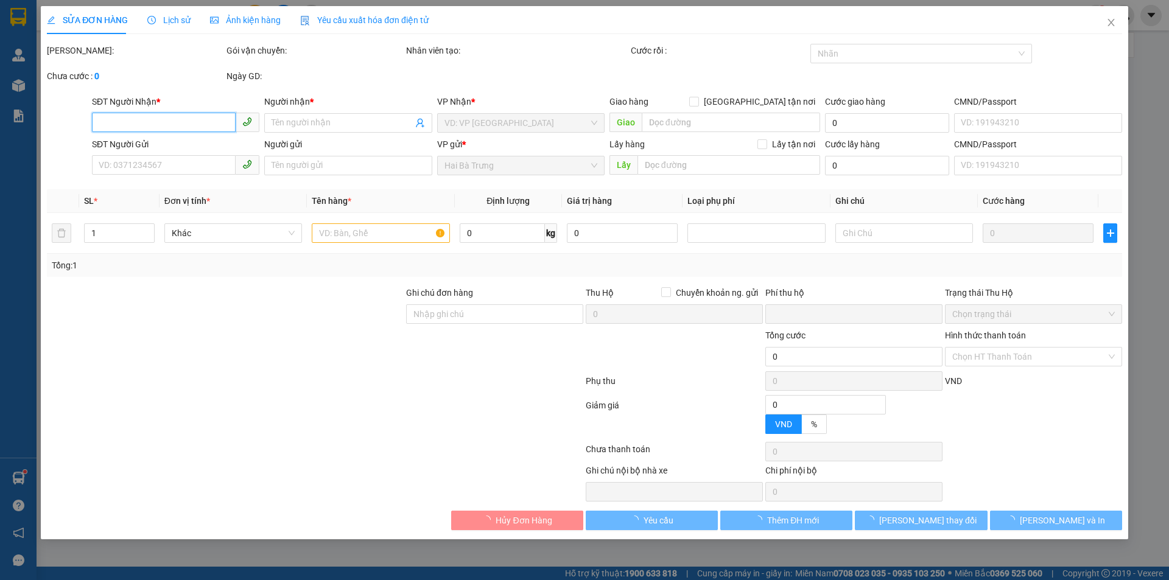
type input "A Thương"
type input "0"
type input "1.240.000"
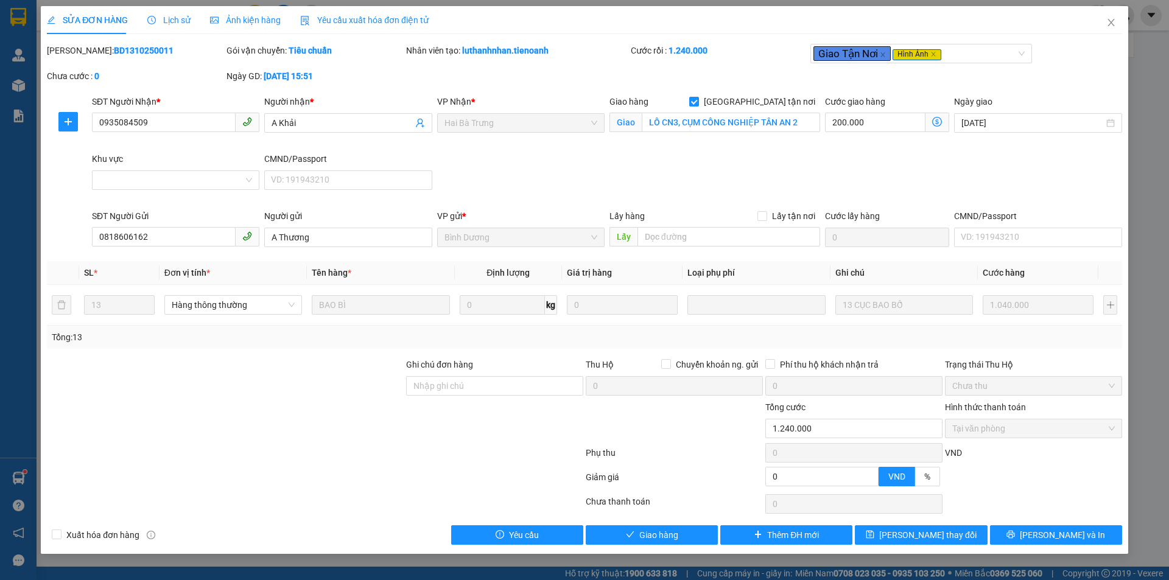
click at [404, 427] on div at bounding box center [225, 422] width 359 height 43
click at [338, 484] on div at bounding box center [315, 480] width 539 height 24
click at [377, 490] on div at bounding box center [315, 480] width 539 height 24
click at [1111, 21] on icon "close" at bounding box center [1111, 23] width 10 height 10
